Goal: Navigation & Orientation: Go to known website

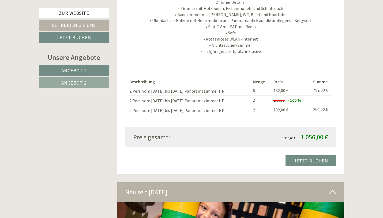
scroll to position [859, 0]
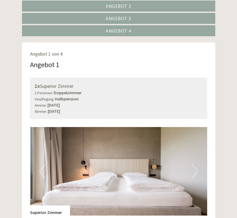
scroll to position [261, 0]
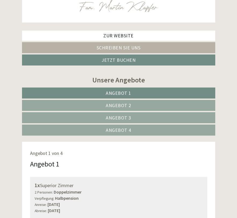
click at [139, 103] on link "Angebot 2" at bounding box center [118, 105] width 193 height 11
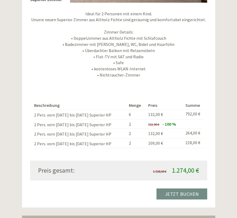
scroll to position [573, 0]
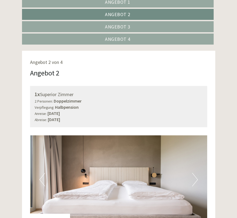
click at [141, 26] on link "Angebot 3" at bounding box center [117, 26] width 191 height 11
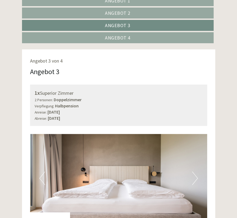
scroll to position [252, 0]
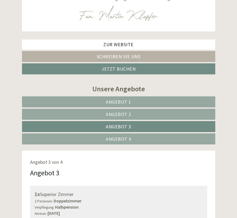
click at [119, 139] on span "Angebot 4" at bounding box center [118, 139] width 25 height 6
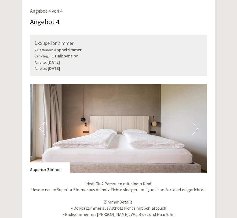
scroll to position [402, 0]
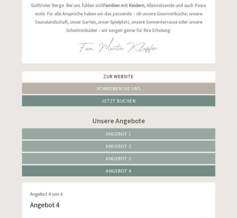
click at [122, 143] on span "Angebot 2" at bounding box center [118, 146] width 25 height 6
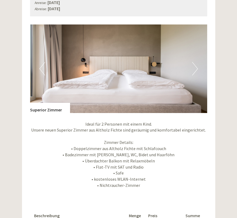
scroll to position [456, 0]
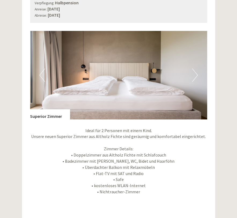
click at [141, 73] on button "Next" at bounding box center [195, 74] width 6 height 13
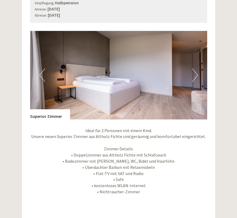
click at [141, 73] on button "Next" at bounding box center [195, 74] width 6 height 13
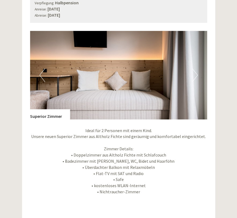
click at [141, 73] on button "Next" at bounding box center [195, 74] width 6 height 13
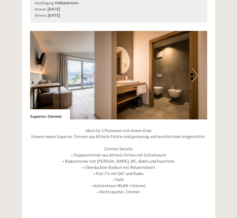
click at [141, 73] on button "Next" at bounding box center [195, 74] width 6 height 13
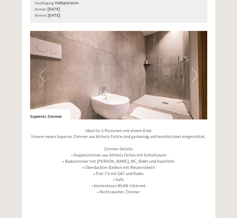
click at [141, 73] on button "Next" at bounding box center [195, 74] width 6 height 13
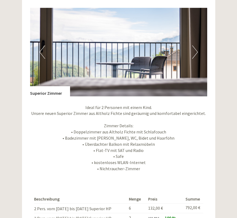
scroll to position [476, 0]
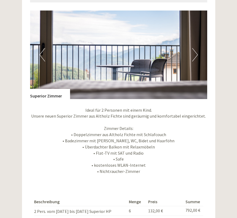
click at [141, 59] on button "Next" at bounding box center [195, 54] width 6 height 13
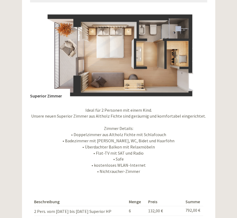
click at [141, 59] on button "Next" at bounding box center [195, 54] width 6 height 13
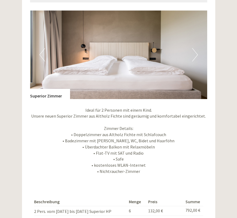
click at [141, 59] on button "Next" at bounding box center [195, 54] width 6 height 13
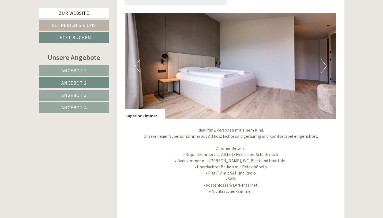
scroll to position [346, 0]
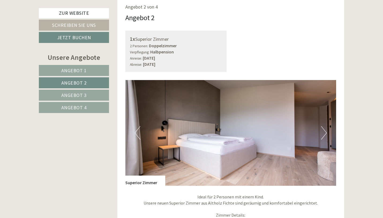
click at [141, 126] on button "Next" at bounding box center [324, 132] width 6 height 13
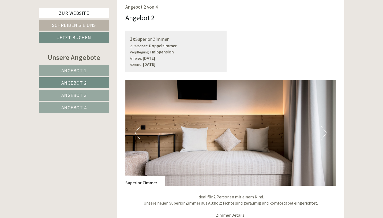
click at [141, 126] on button "Next" at bounding box center [324, 132] width 6 height 13
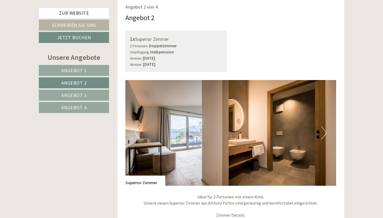
click at [141, 126] on button "Next" at bounding box center [324, 132] width 6 height 13
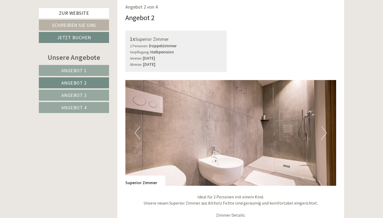
click at [141, 126] on button "Next" at bounding box center [324, 132] width 6 height 13
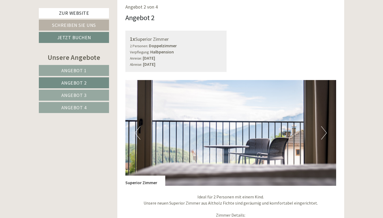
click at [141, 126] on button "Next" at bounding box center [324, 132] width 6 height 13
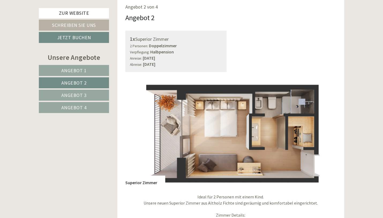
click at [141, 126] on button "Next" at bounding box center [324, 132] width 6 height 13
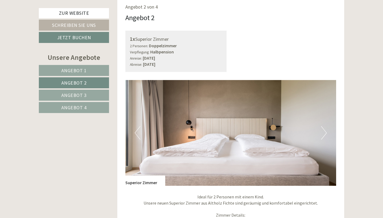
click at [141, 126] on button "Next" at bounding box center [324, 132] width 6 height 13
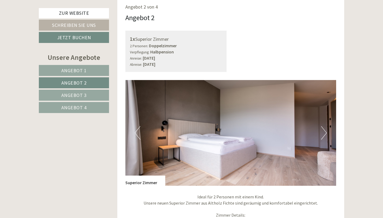
click at [141, 126] on button "Next" at bounding box center [324, 132] width 6 height 13
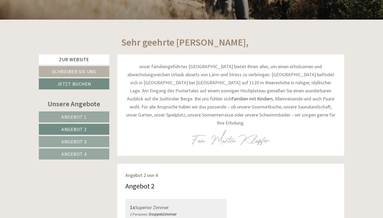
scroll to position [229, 0]
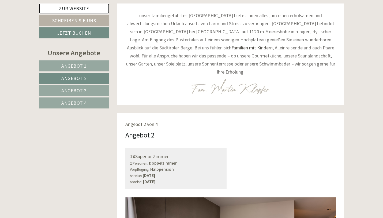
click at [94, 9] on link "Zur Website" at bounding box center [74, 8] width 70 height 10
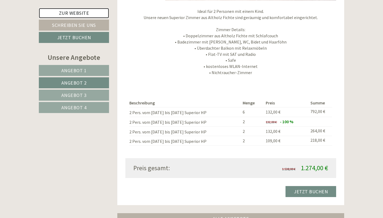
scroll to position [532, 0]
